Goal: Find specific page/section: Find specific page/section

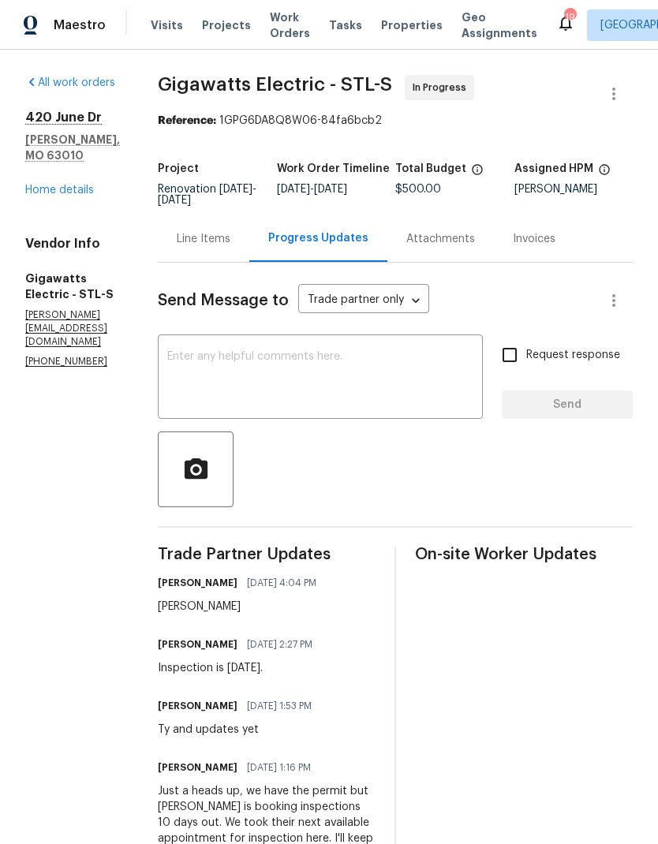
click at [400, 24] on span "Properties" at bounding box center [412, 25] width 62 height 16
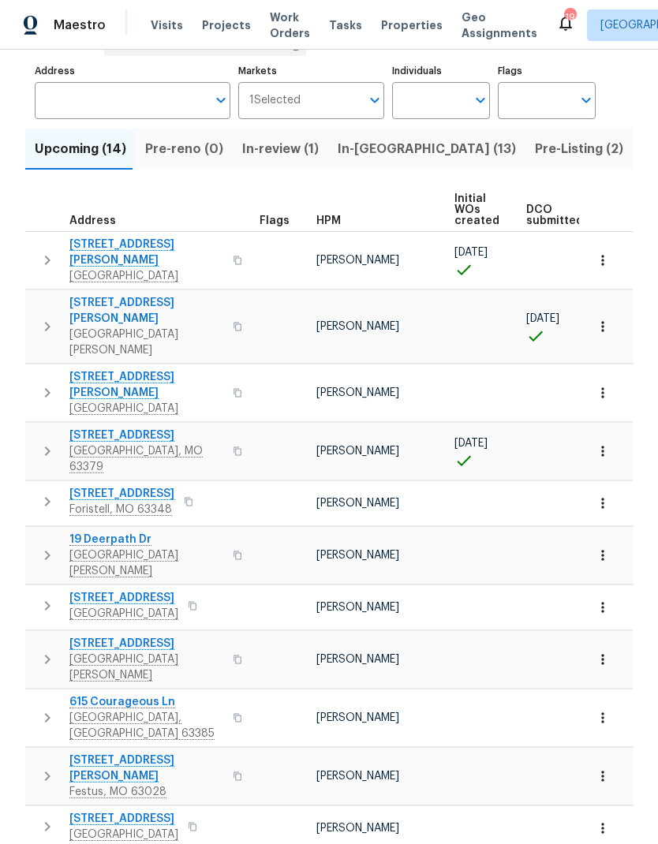
scroll to position [103, 0]
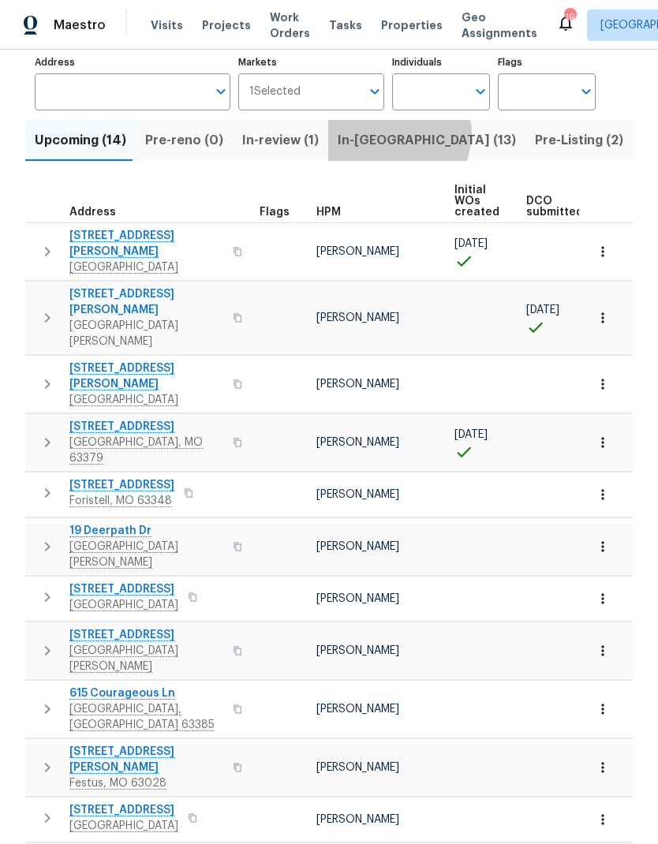
click at [386, 136] on span "In-[GEOGRAPHIC_DATA] (13)" at bounding box center [427, 140] width 178 height 22
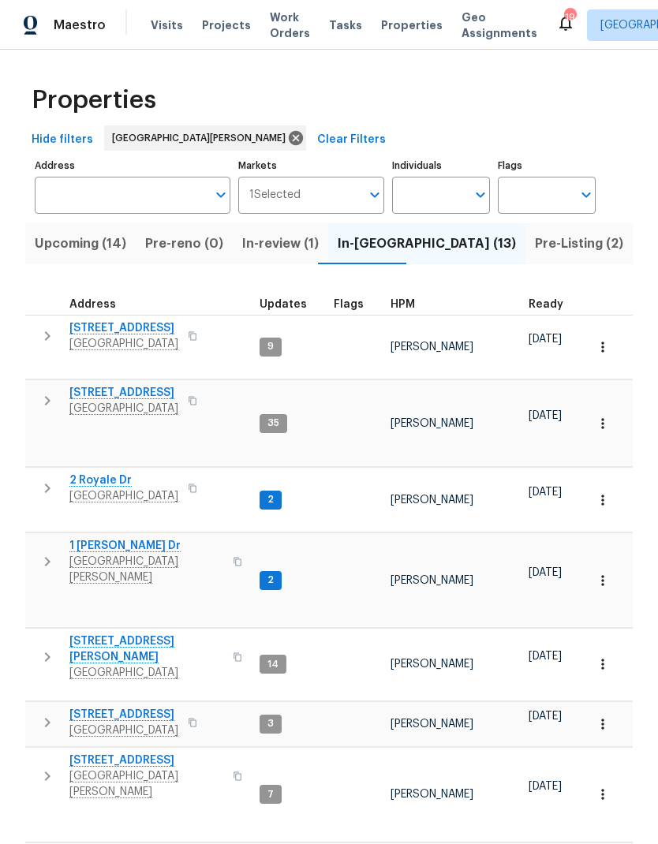
scroll to position [13, 0]
click at [50, 713] on icon "button" at bounding box center [47, 722] width 19 height 19
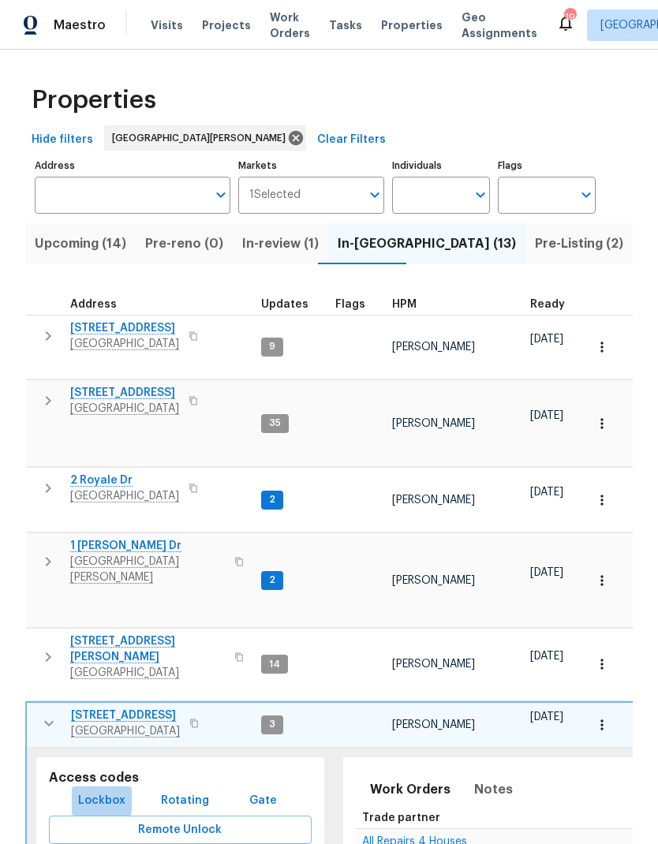
click at [128, 786] on button "Lockbox" at bounding box center [102, 800] width 60 height 29
